Goal: Task Accomplishment & Management: Manage account settings

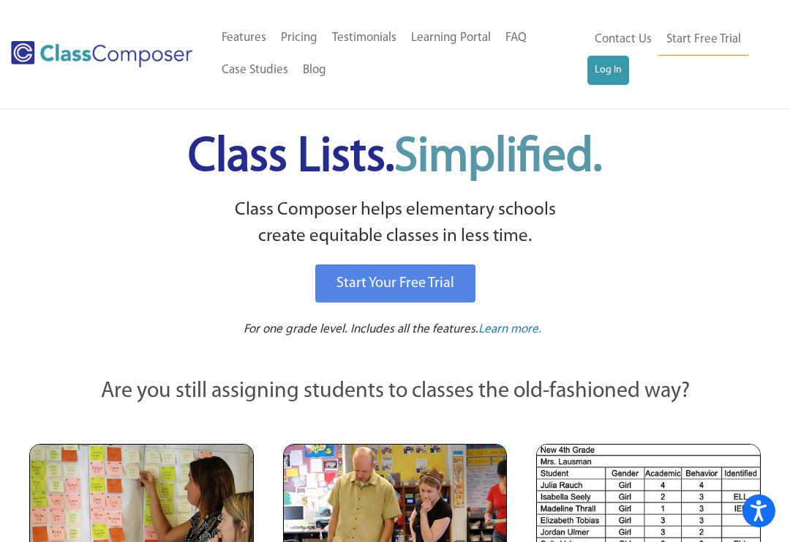
click at [620, 70] on link "Log In" at bounding box center [609, 70] width 42 height 29
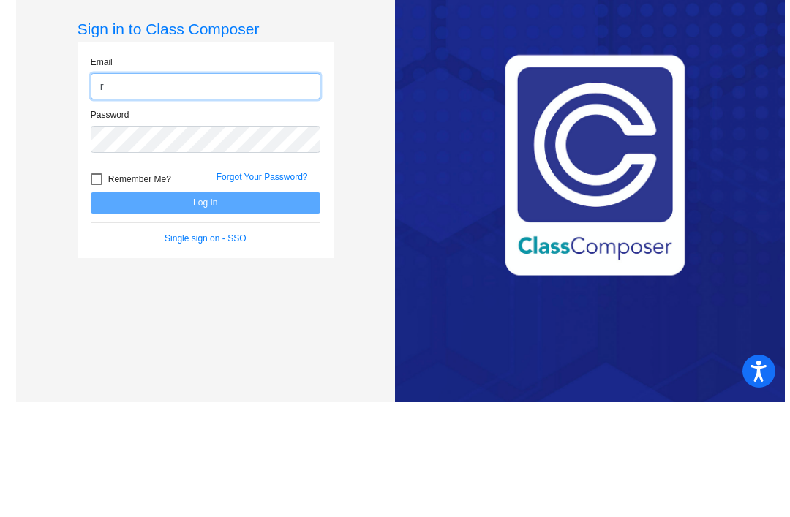
scroll to position [47, 0]
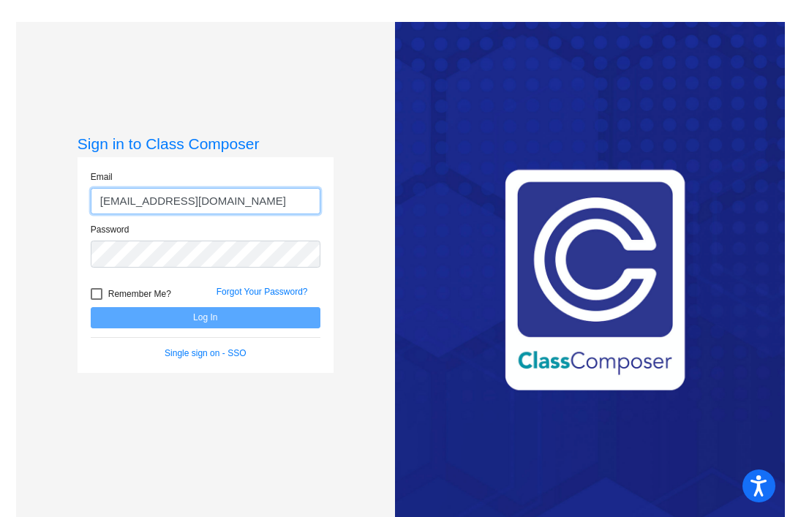
type input "[EMAIL_ADDRESS][DOMAIN_NAME]"
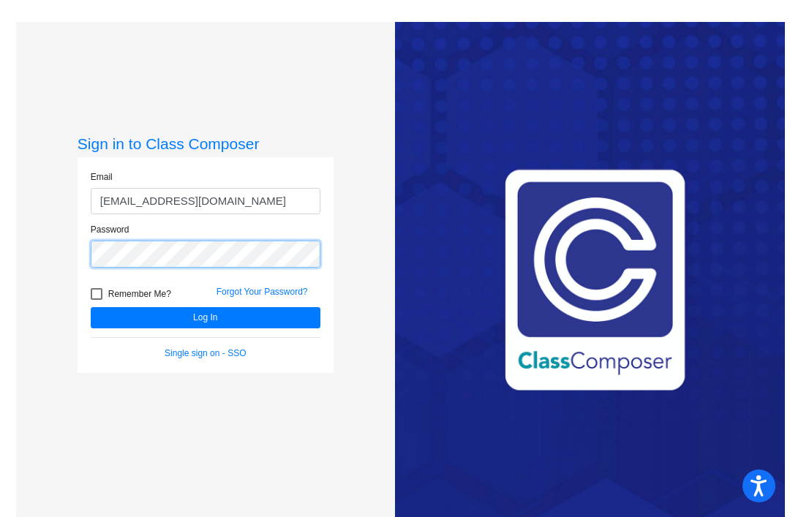
click at [205, 307] on button "Log In" at bounding box center [206, 317] width 230 height 21
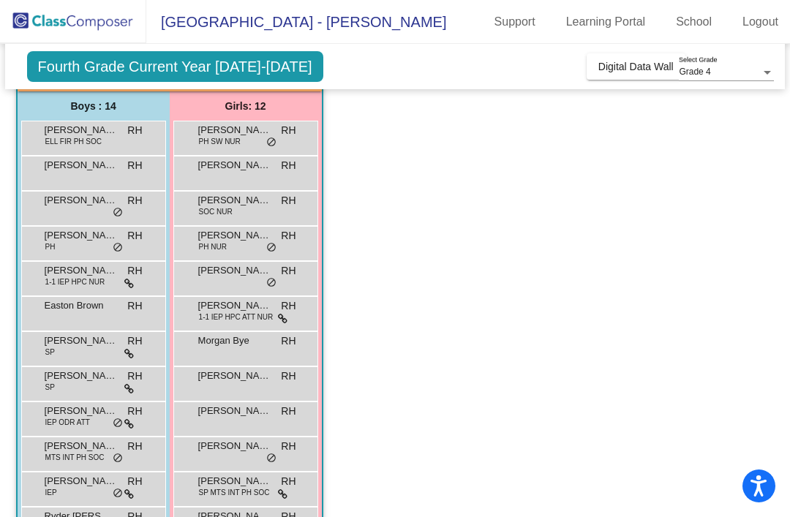
scroll to position [125, 0]
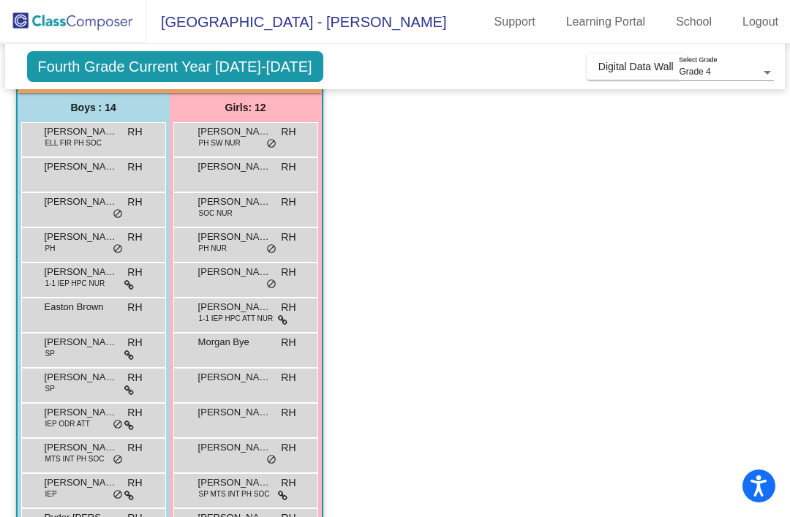
click at [260, 313] on span "1-1 IEP HPC ATT NUR" at bounding box center [236, 318] width 75 height 11
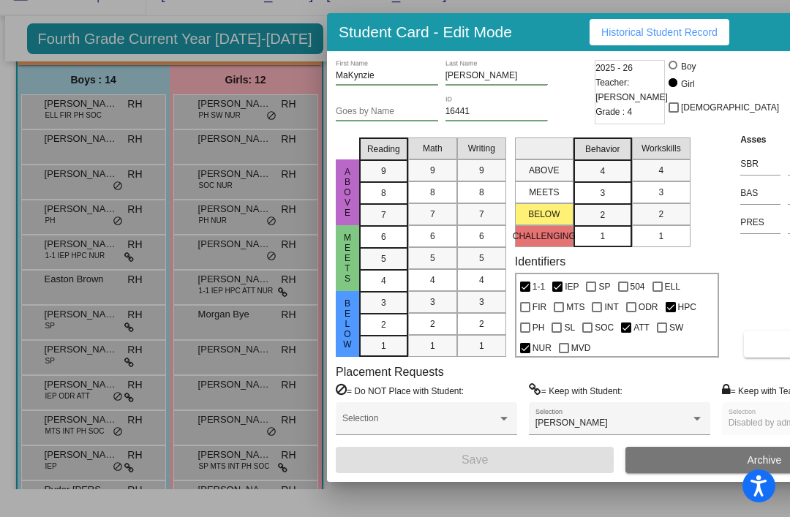
click at [524, 511] on div at bounding box center [395, 258] width 790 height 517
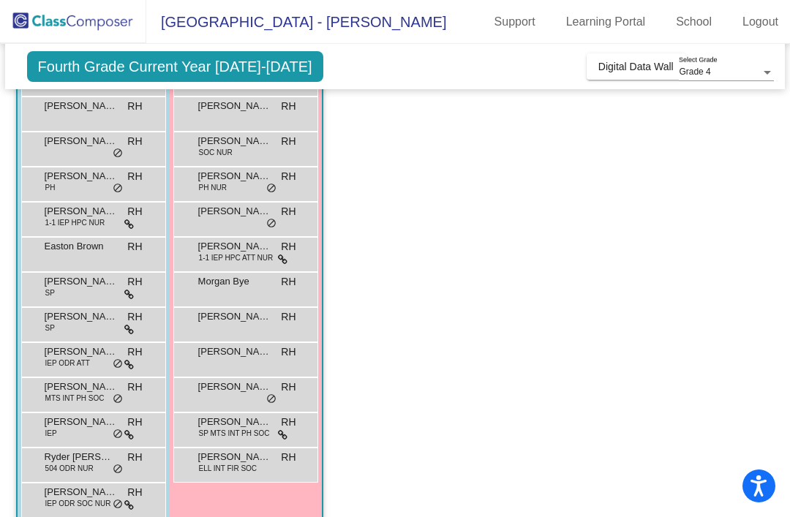
scroll to position [185, 0]
click at [63, 486] on span "Thomas Marsh" at bounding box center [81, 493] width 73 height 15
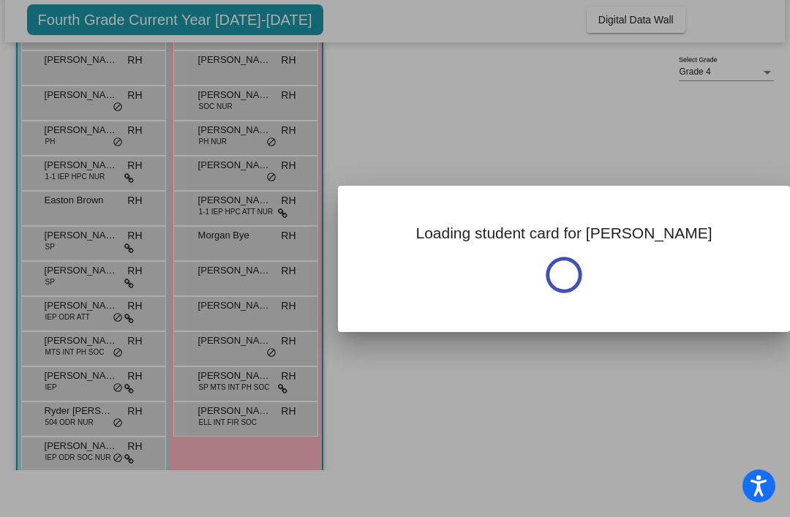
scroll to position [0, 0]
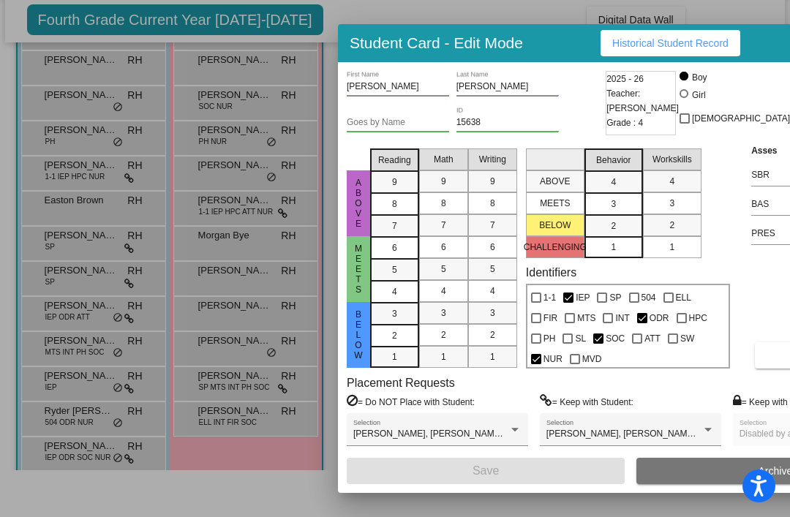
click at [324, 31] on div at bounding box center [395, 258] width 790 height 517
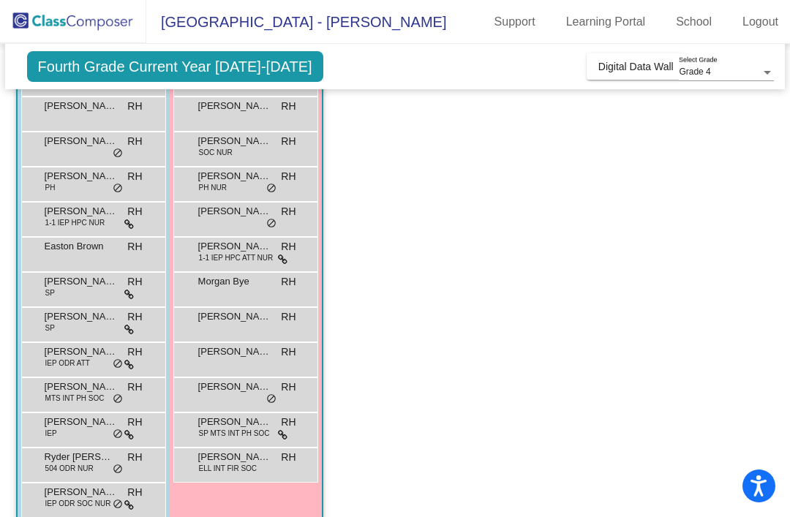
scroll to position [185, 0]
click at [54, 451] on span "Ryder Sather" at bounding box center [81, 458] width 73 height 15
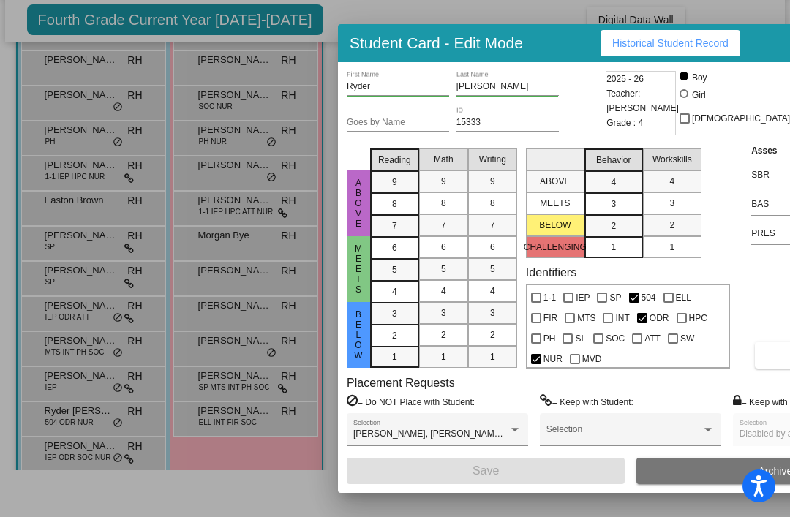
click at [481, 8] on div at bounding box center [395, 258] width 790 height 517
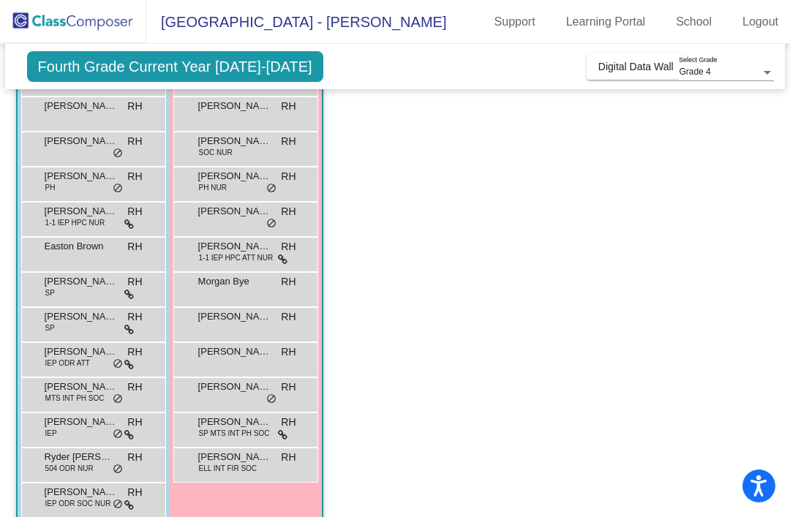
scroll to position [185, 0]
click at [253, 464] on span "ELL INT FIR SOC" at bounding box center [228, 469] width 58 height 11
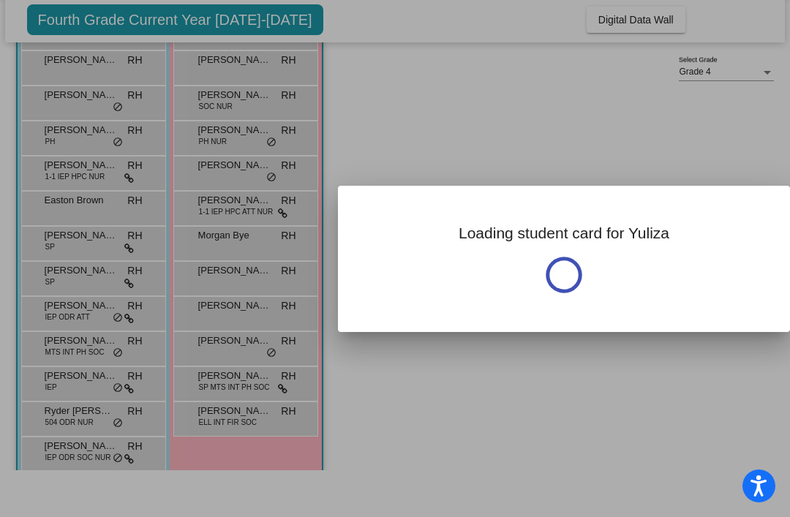
scroll to position [0, 0]
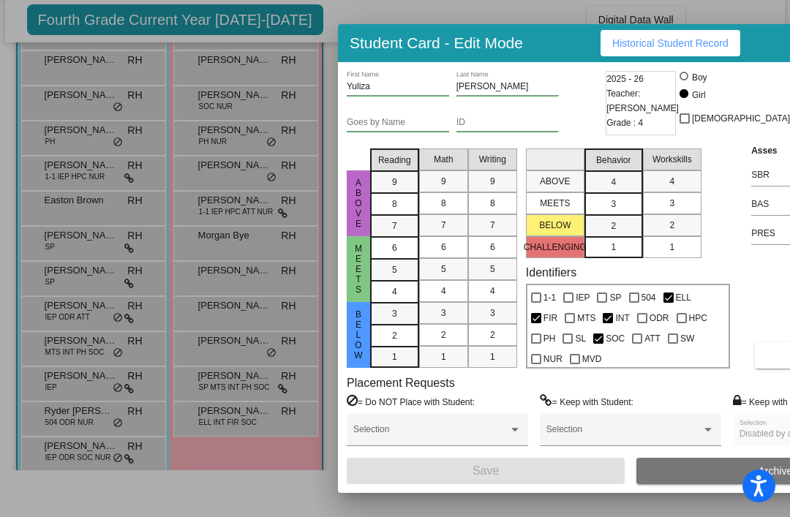
click at [294, 474] on div at bounding box center [395, 258] width 790 height 517
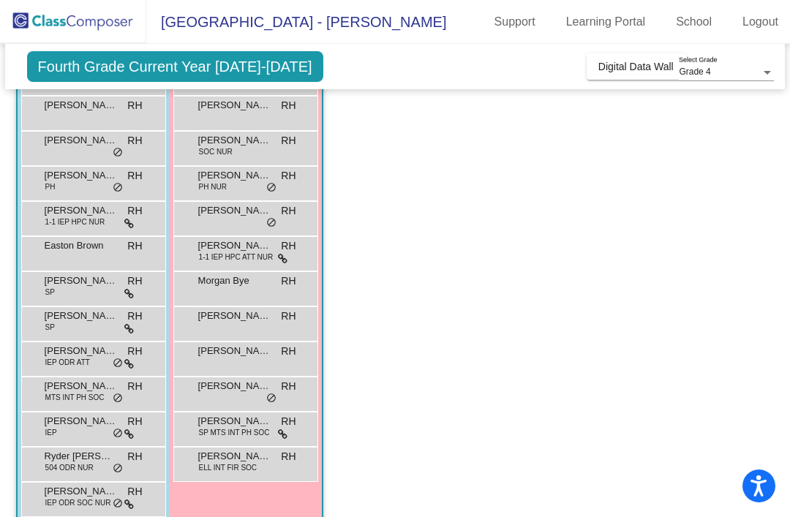
scroll to position [185, 0]
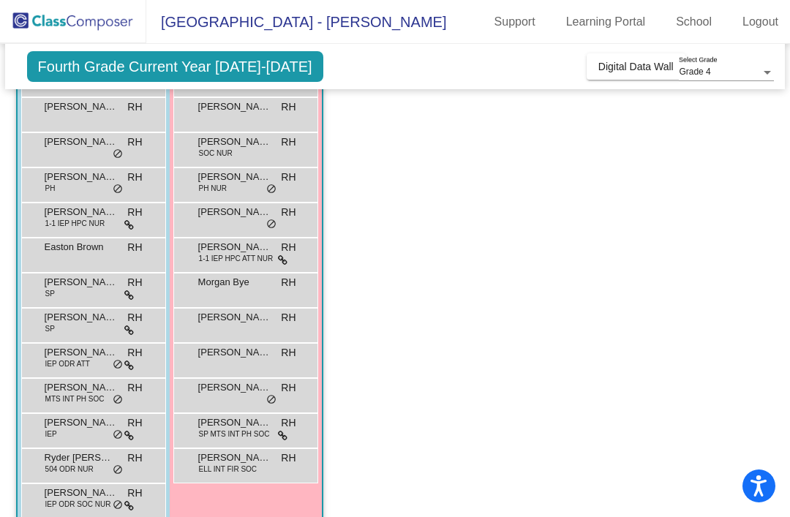
click at [1, 280] on mat-sidenav-content "Grade 4 Select Grade Fourth Grade Current Year 2025-2026 Add, Move, or Retain S…" at bounding box center [395, 281] width 790 height 474
click at [67, 310] on span "Hugh Schoper" at bounding box center [81, 317] width 73 height 15
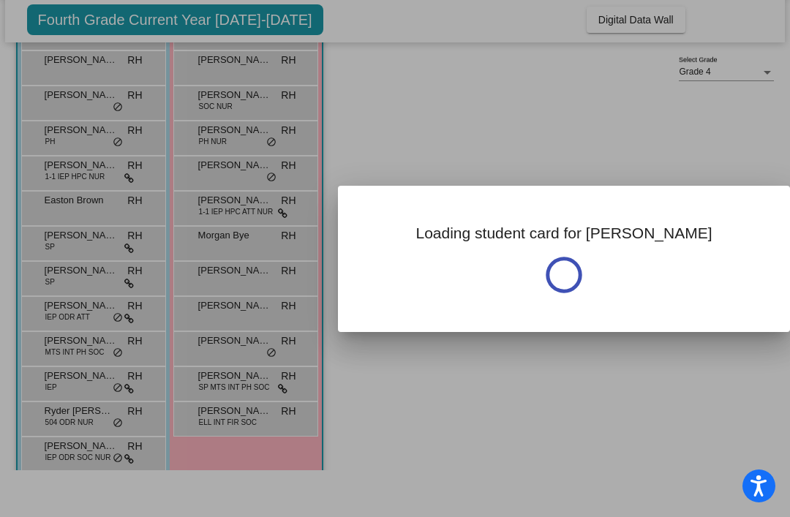
scroll to position [0, 0]
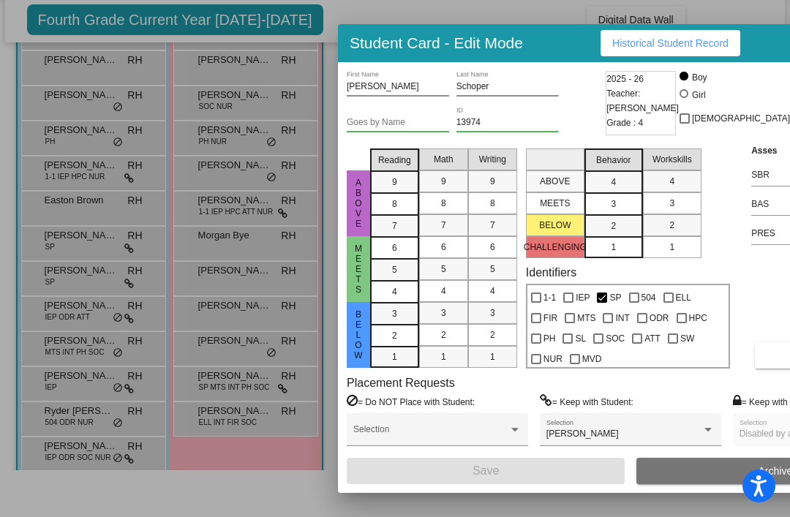
click at [520, 513] on div at bounding box center [395, 258] width 790 height 517
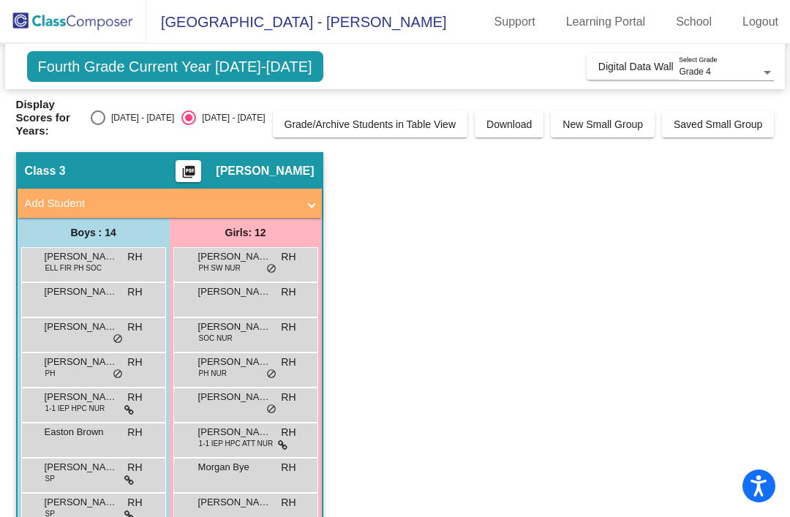
click at [269, 164] on span "Ryan Hassing" at bounding box center [265, 171] width 98 height 15
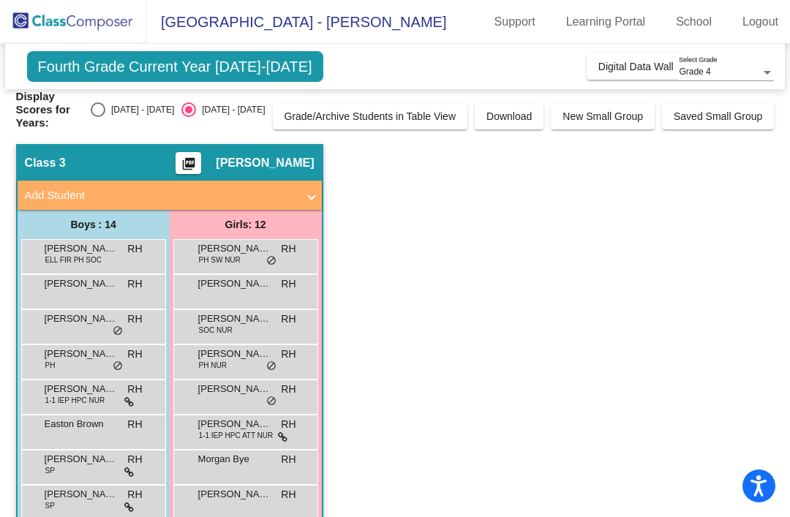
click at [739, 69] on div "Grade 4" at bounding box center [720, 72] width 82 height 10
click at [707, 192] on div at bounding box center [395, 258] width 790 height 517
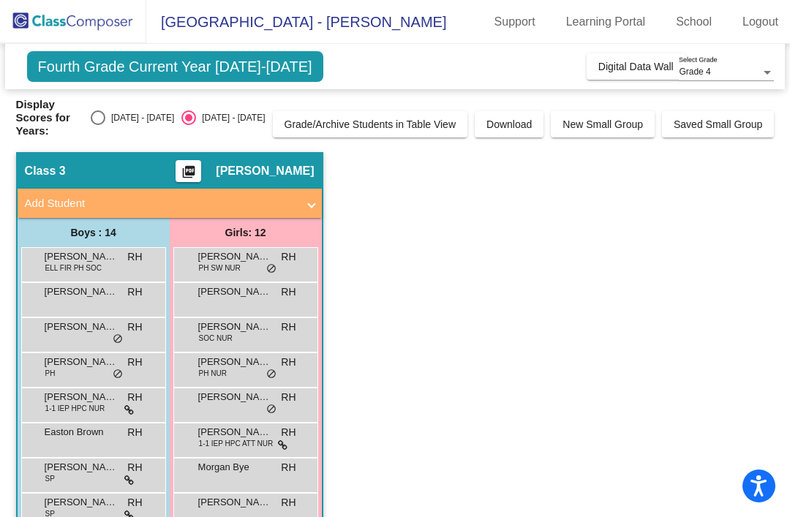
scroll to position [0, 0]
click at [41, 55] on span "Fourth Grade Current Year 2025-2026" at bounding box center [175, 66] width 296 height 31
click at [42, 60] on span "Fourth Grade Current Year 2025-2026" at bounding box center [175, 66] width 296 height 31
click at [294, 195] on mat-panel-title "Add Student" at bounding box center [161, 203] width 272 height 17
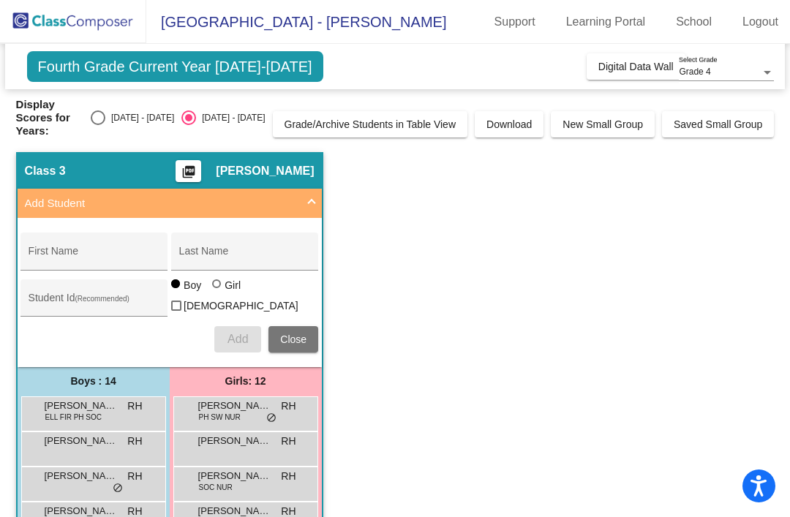
click at [309, 195] on span at bounding box center [312, 203] width 6 height 17
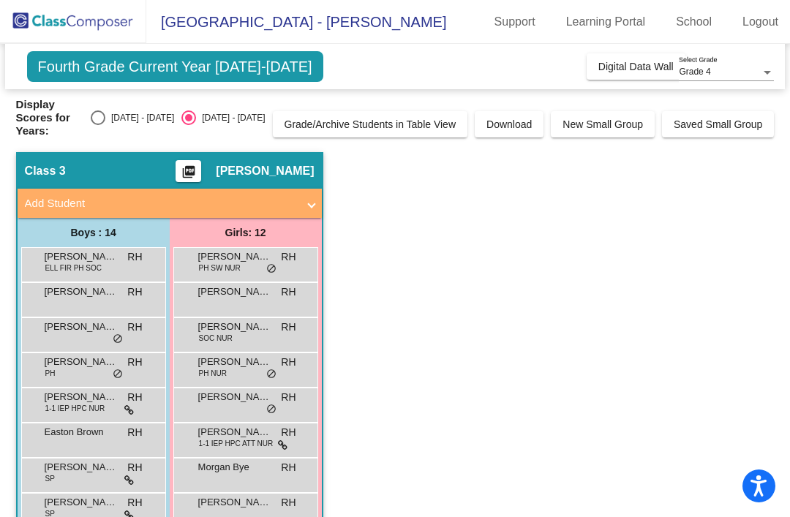
click at [640, 63] on span "Digital Data Wall" at bounding box center [636, 67] width 75 height 12
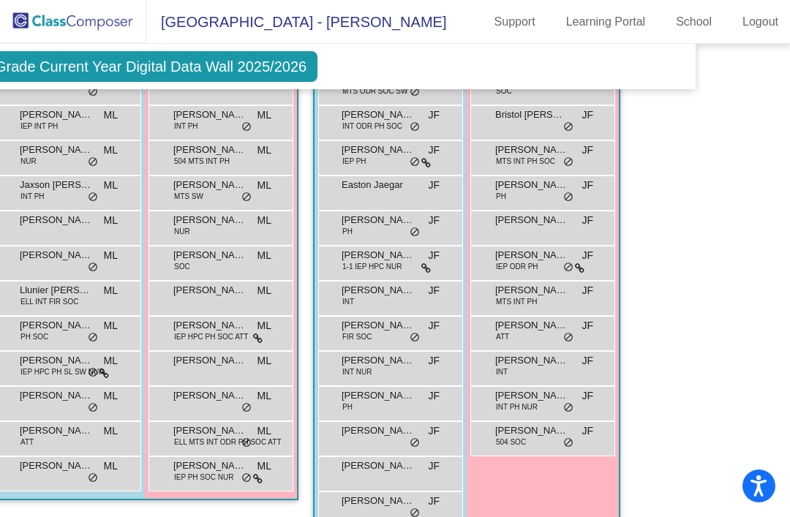
scroll to position [501, 90]
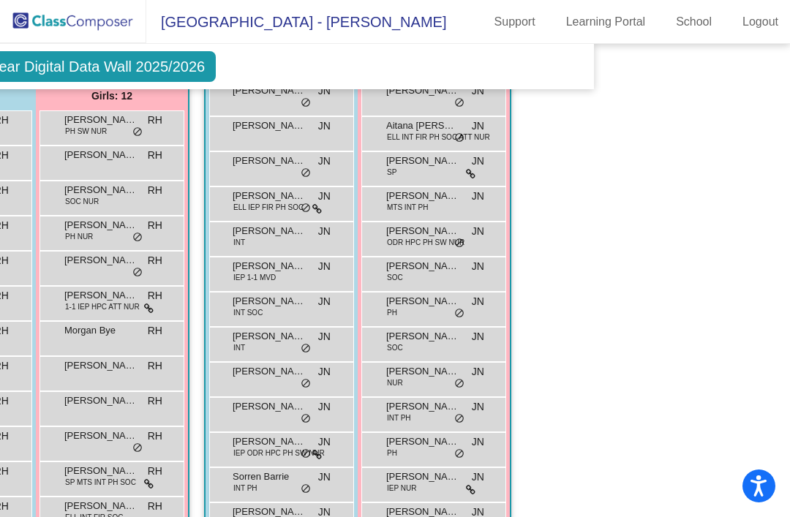
scroll to position [1054, 183]
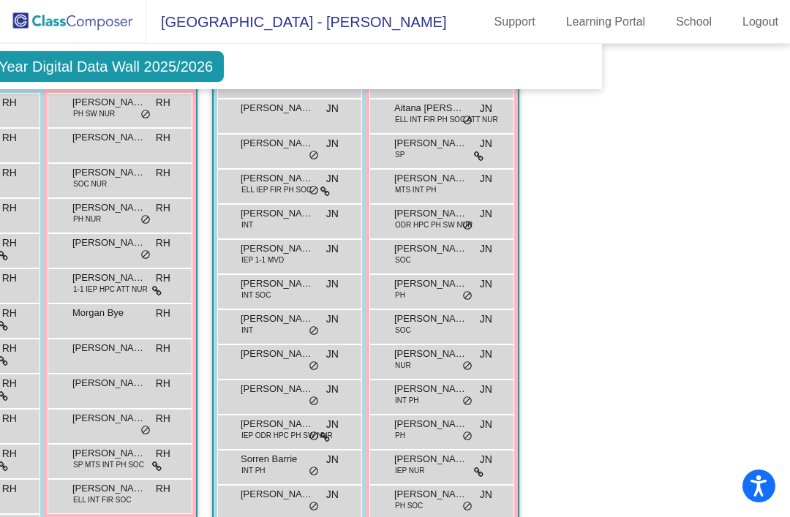
click at [287, 451] on div "Sorren Barrie INT PH JN lock do_not_disturb_alt" at bounding box center [288, 466] width 140 height 30
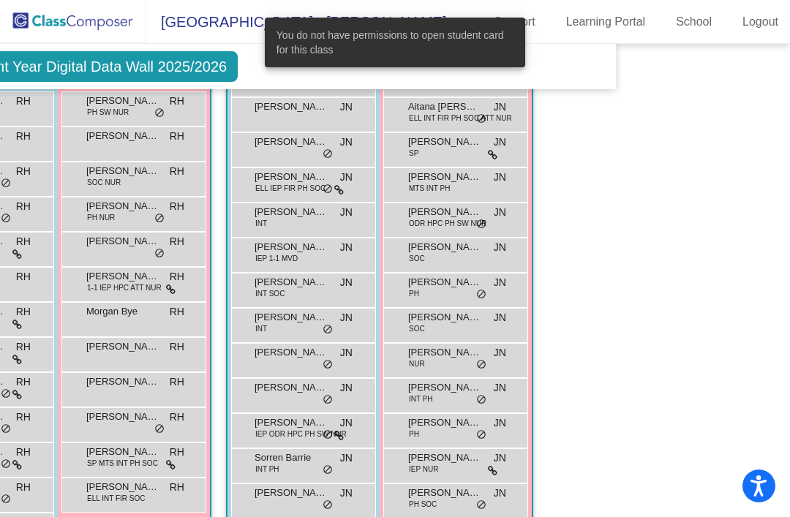
scroll to position [1058, 162]
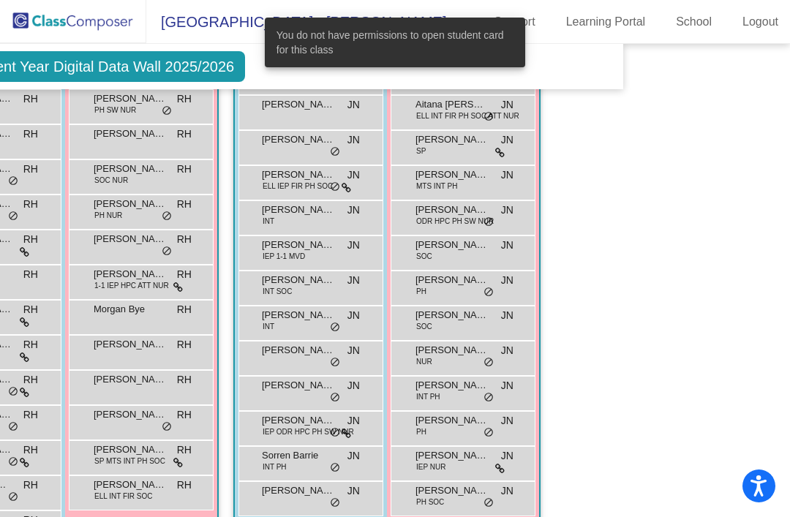
click at [612, 310] on div "Hallway - Hallway Class picture_as_pdf Add Student First Name Last Name Student…" at bounding box center [233, 299] width 759 height 1773
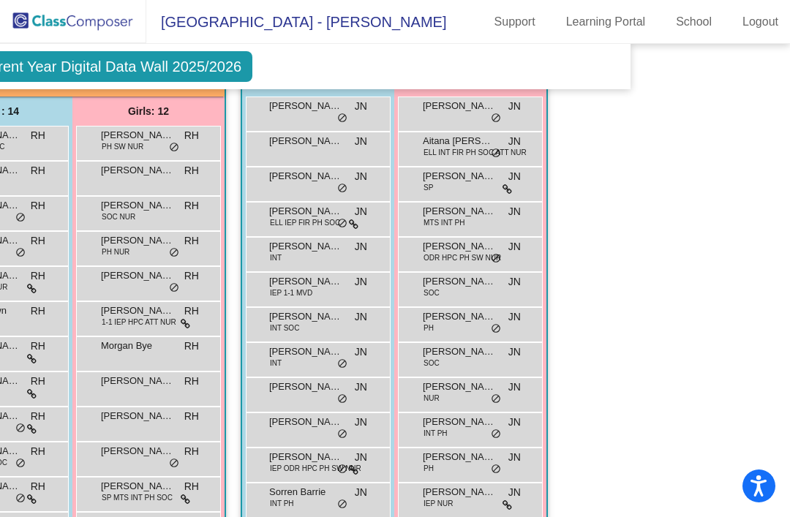
scroll to position [1019, 154]
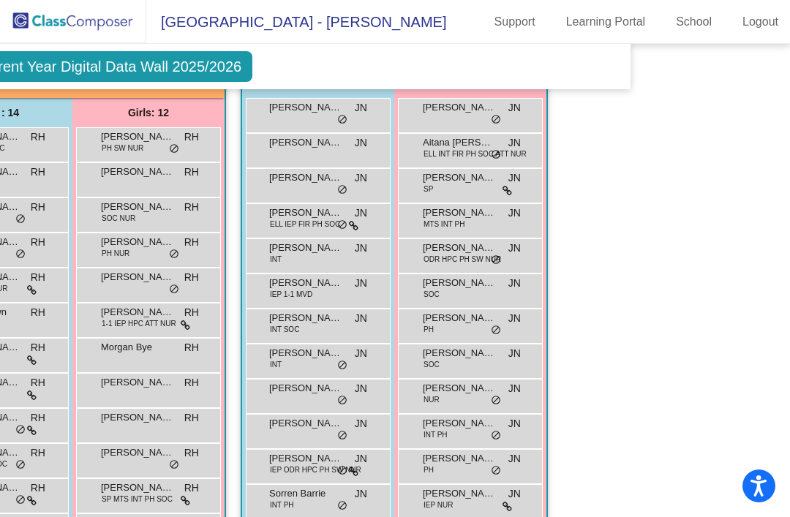
click at [582, 291] on div "Hallway - Hallway Class picture_as_pdf Add Student First Name Last Name Student…" at bounding box center [241, 337] width 759 height 1773
click at [607, 298] on div "Hallway - Hallway Class picture_as_pdf Add Student First Name Last Name Student…" at bounding box center [241, 337] width 759 height 1773
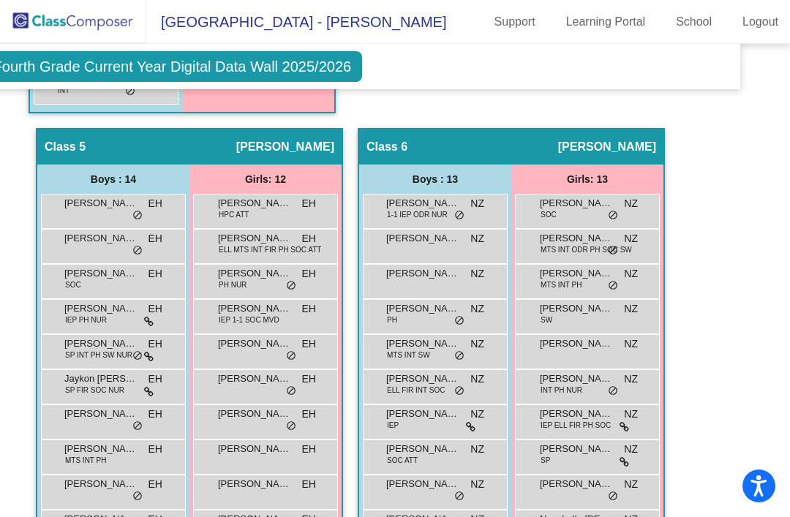
scroll to position [1535, 45]
